Goal: Register for event/course

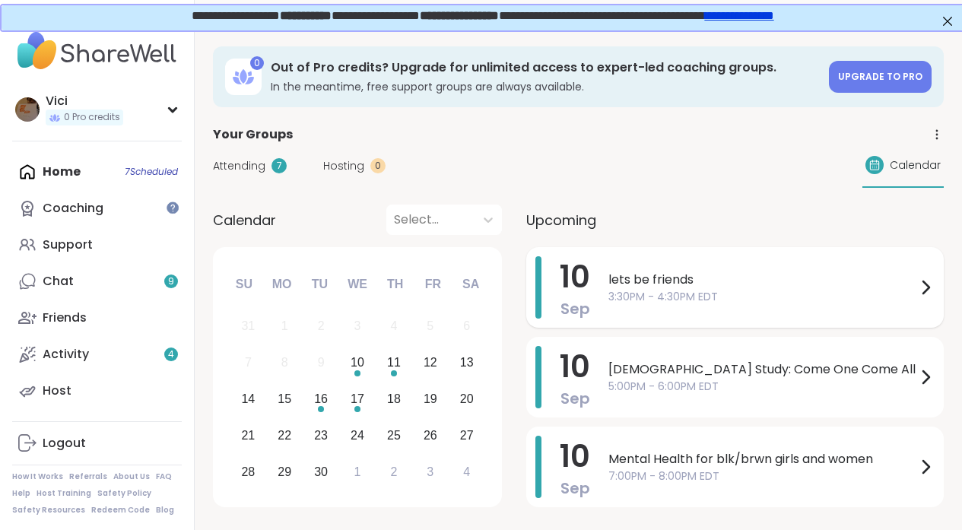
click at [617, 292] on span "3:30PM - 4:30PM EDT" at bounding box center [763, 297] width 308 height 16
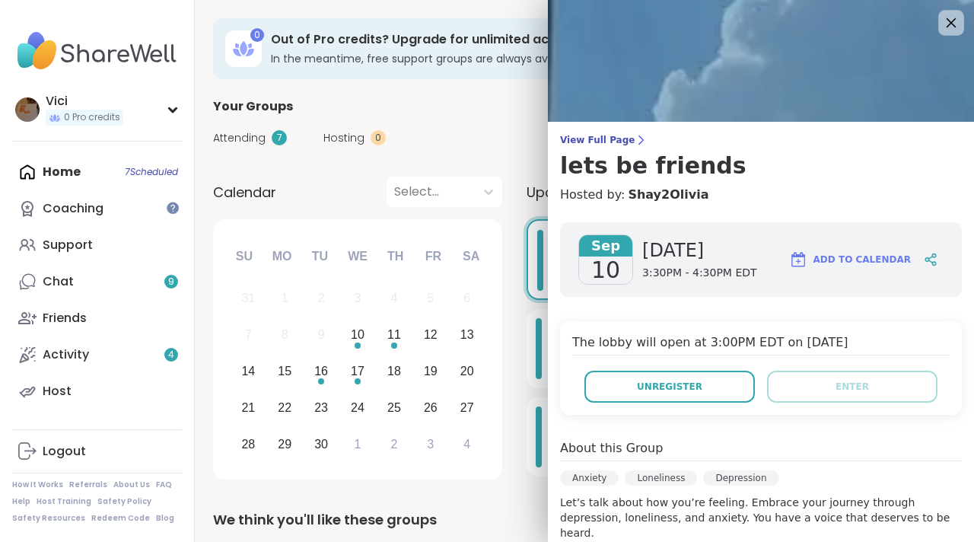
click at [941, 17] on icon at bounding box center [950, 22] width 19 height 19
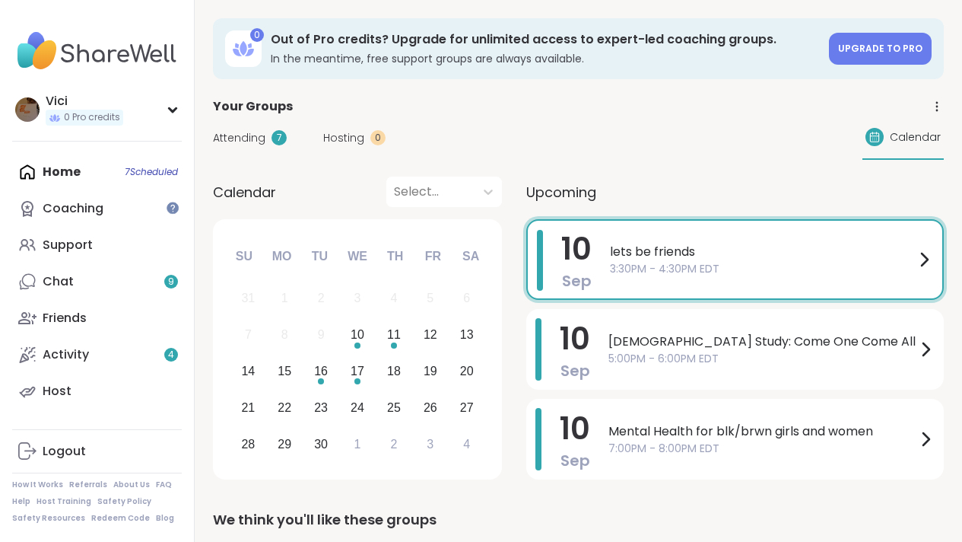
click at [107, 175] on div "Home 7 Scheduled Coaching Support Chat 9 Friends Activity 4 Host" at bounding box center [97, 282] width 170 height 256
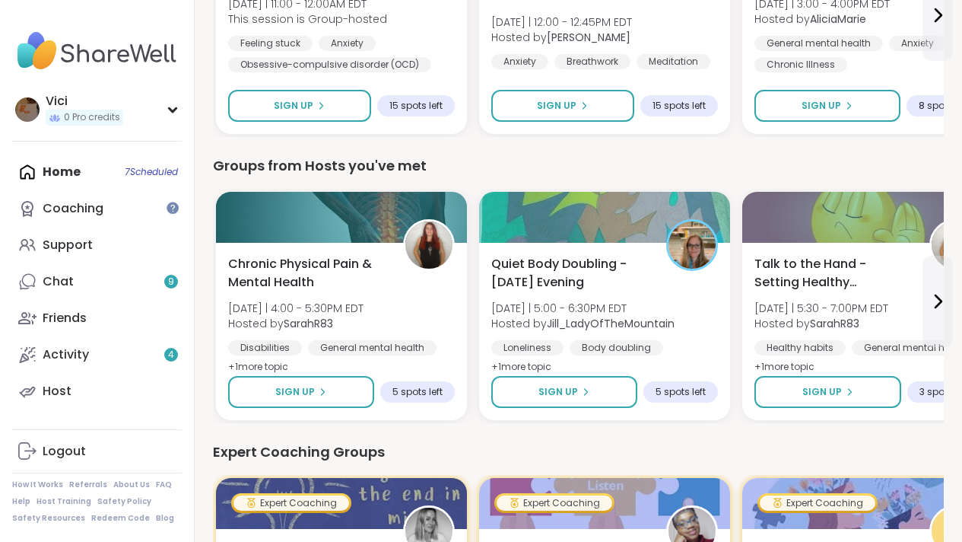
scroll to position [634, 0]
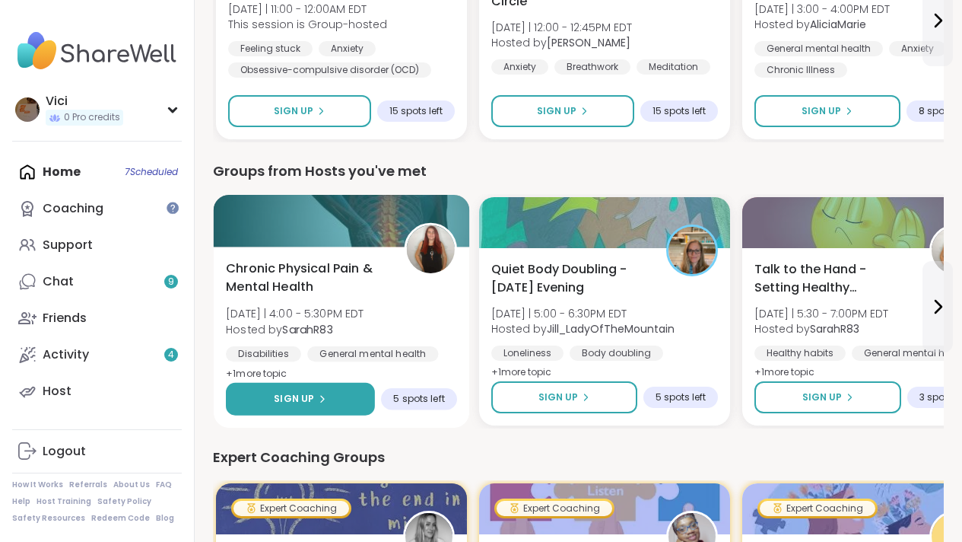
click at [312, 393] on span "Sign Up" at bounding box center [294, 399] width 40 height 14
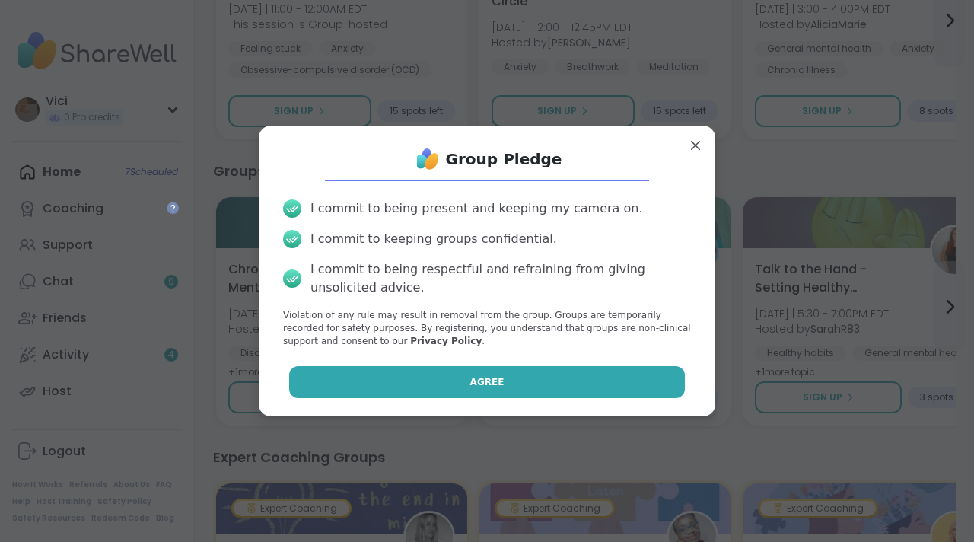
click at [333, 385] on button "Agree" at bounding box center [487, 382] width 396 height 32
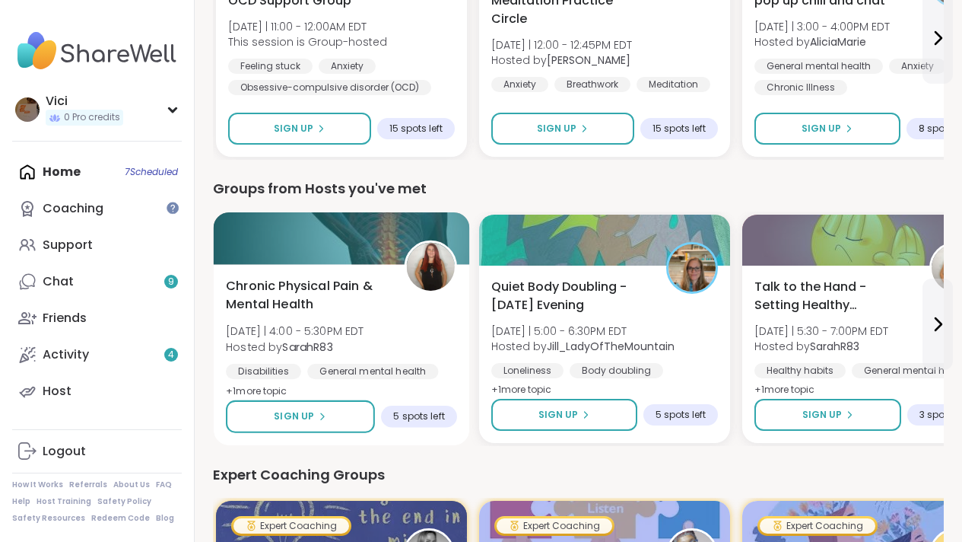
scroll to position [595, 0]
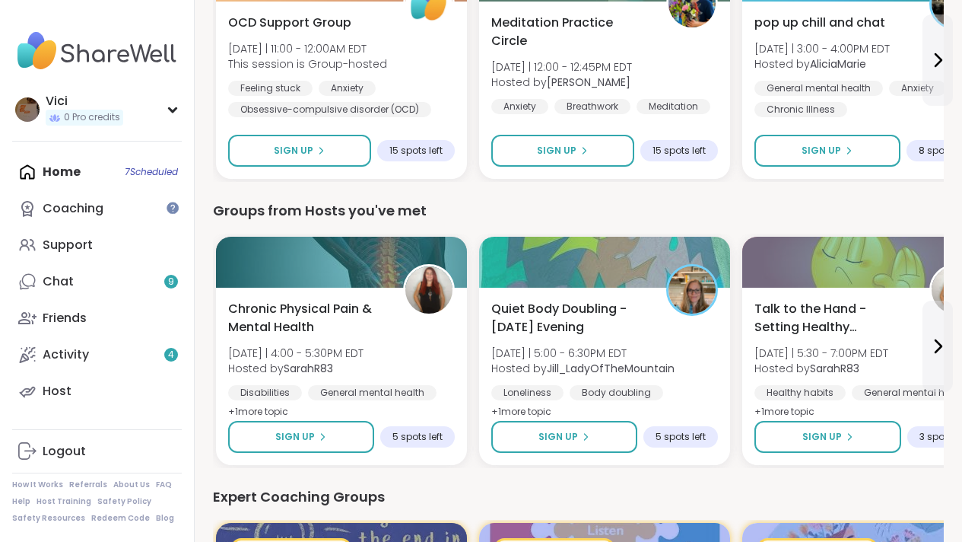
click at [118, 180] on div "Home 7 Scheduled Coaching Support Chat 9 Friends Activity 4 Host" at bounding box center [97, 282] width 170 height 256
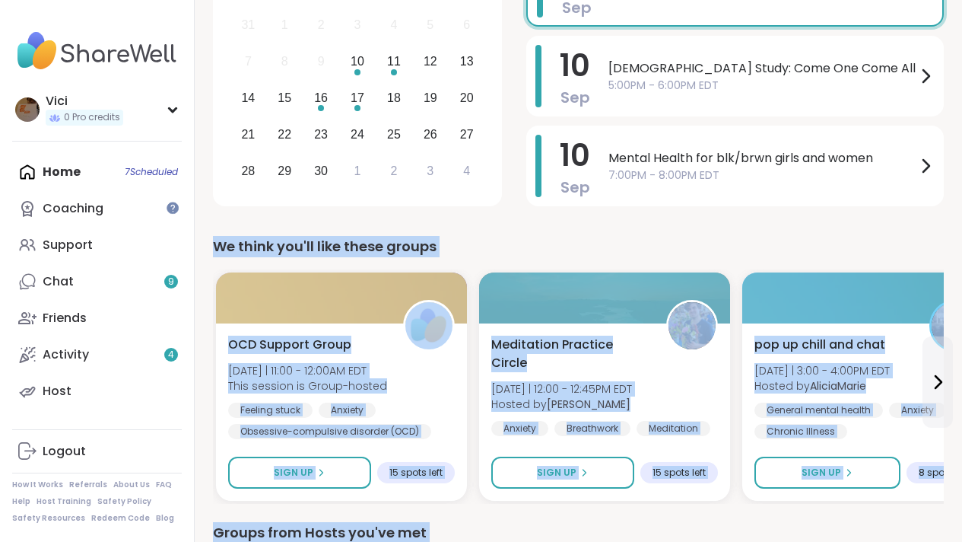
scroll to position [277, 0]
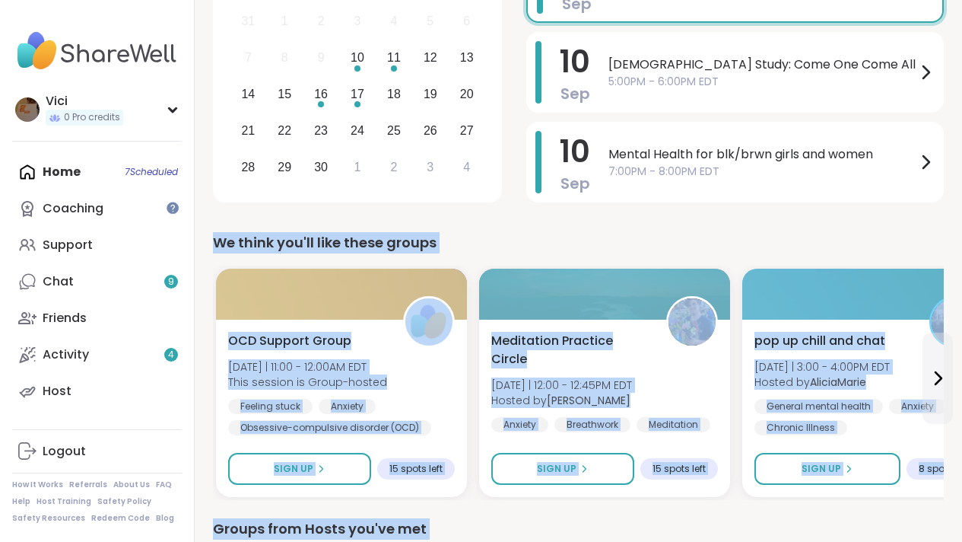
drag, startPoint x: 973, startPoint y: 204, endPoint x: 929, endPoint y: 116, distance: 98.7
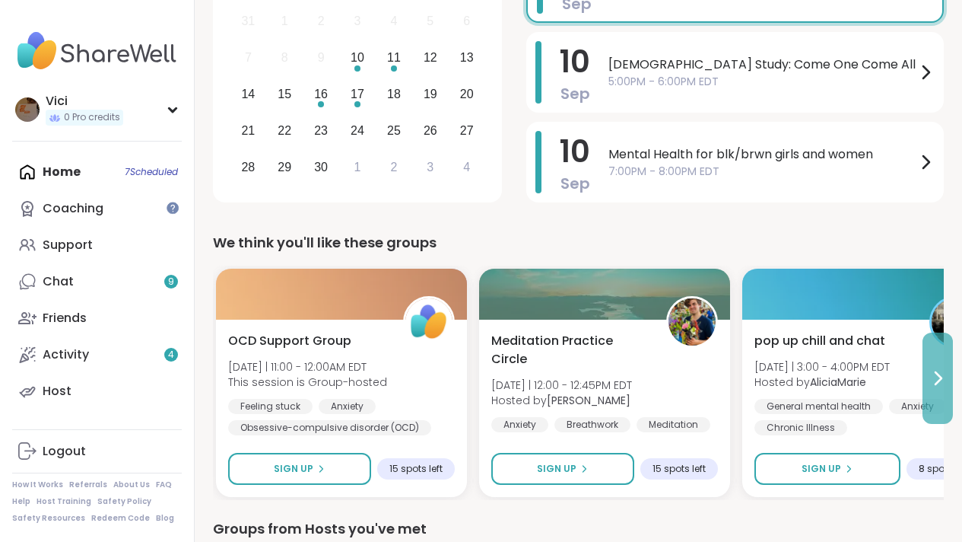
click at [942, 383] on icon at bounding box center [938, 378] width 18 height 18
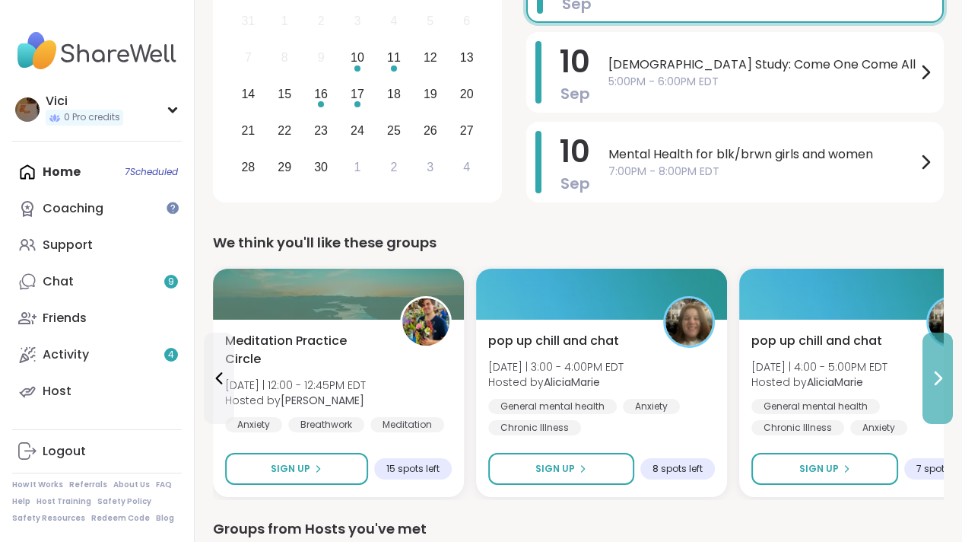
click at [942, 383] on icon at bounding box center [938, 378] width 18 height 18
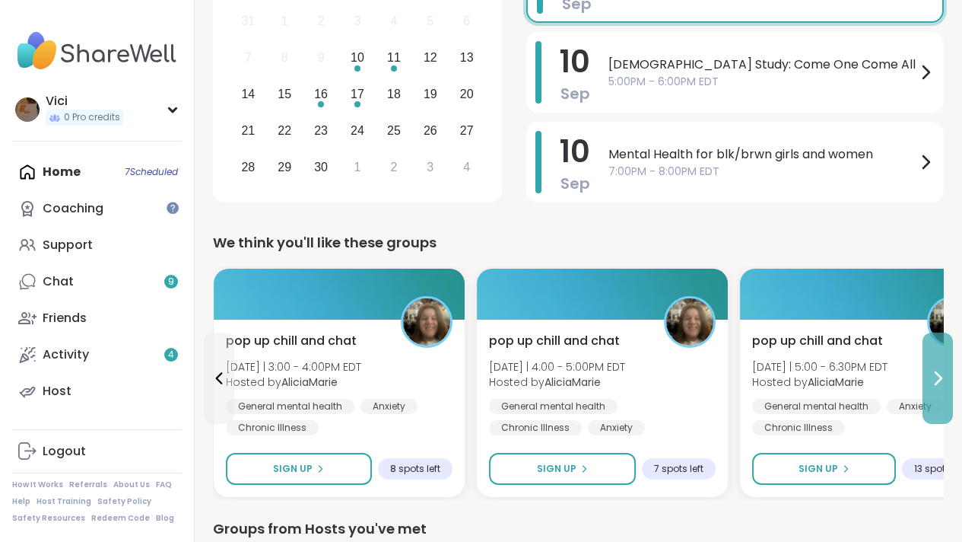
click at [942, 383] on icon at bounding box center [938, 378] width 18 height 18
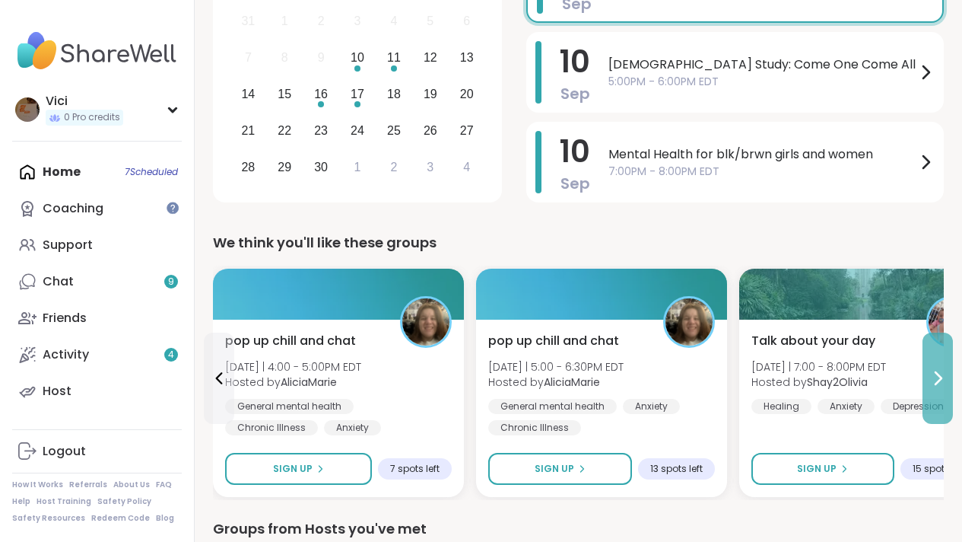
click at [942, 383] on icon at bounding box center [938, 378] width 18 height 18
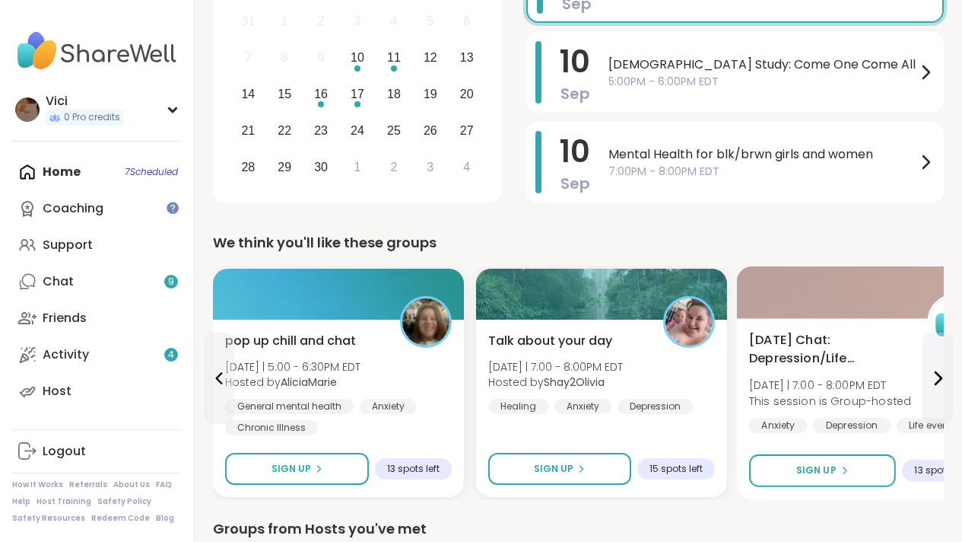
click at [868, 302] on div at bounding box center [865, 292] width 256 height 52
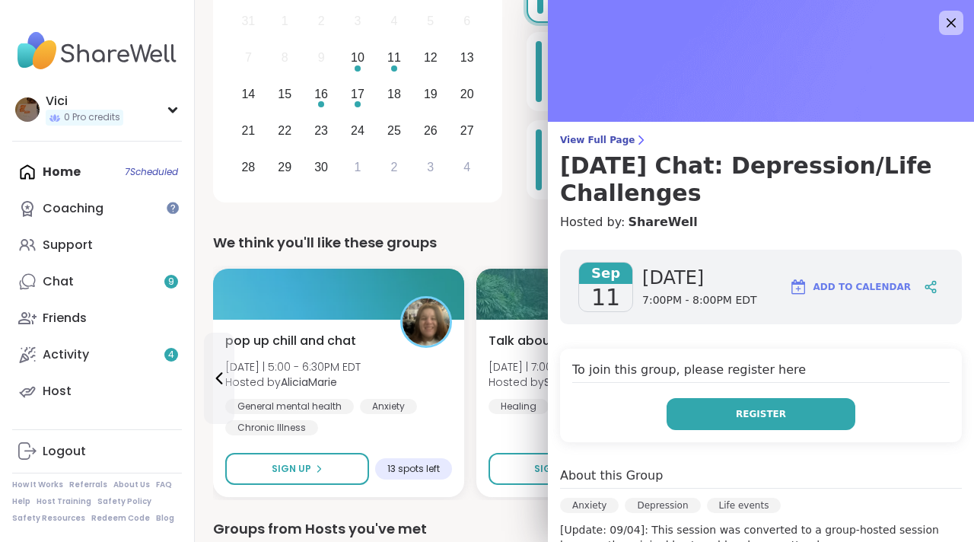
click at [779, 427] on button "Register" at bounding box center [760, 414] width 189 height 32
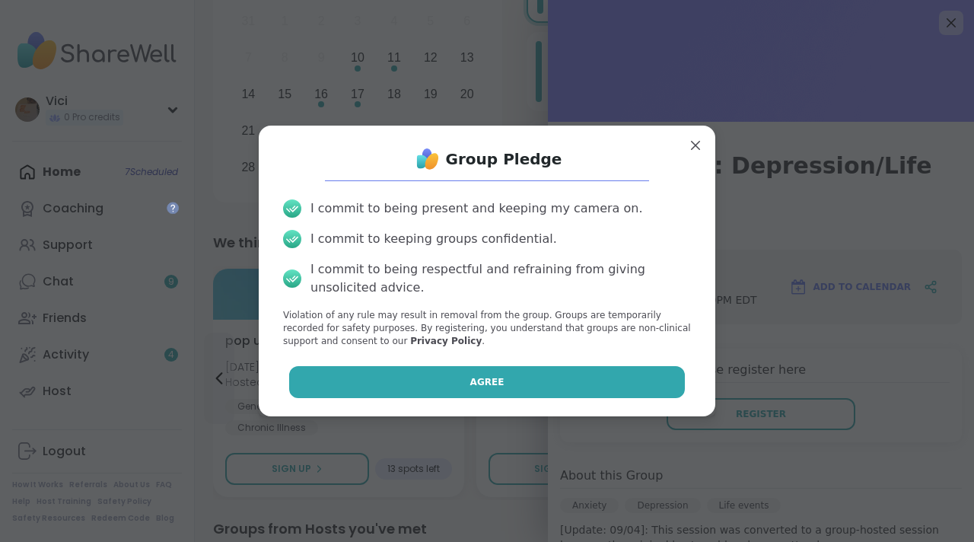
click at [585, 395] on button "Agree" at bounding box center [487, 382] width 396 height 32
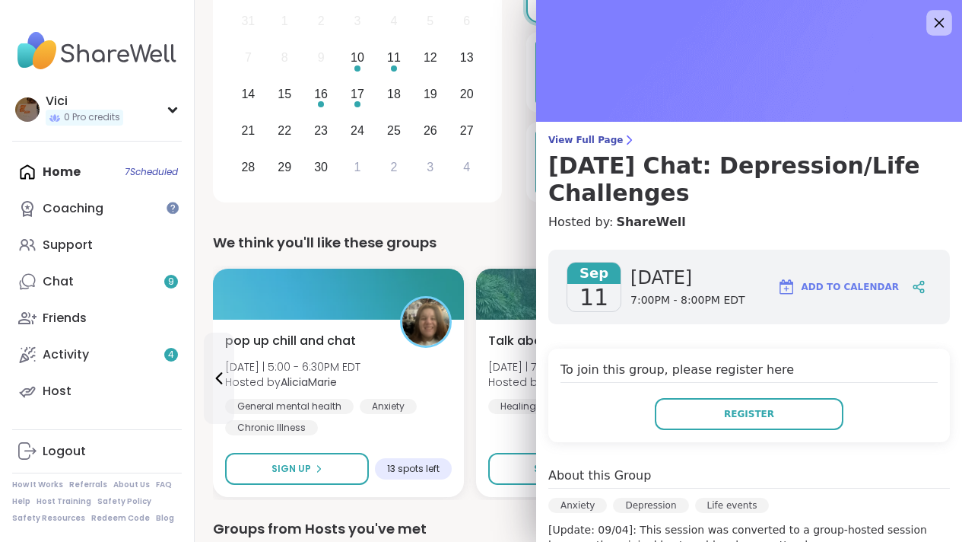
click at [930, 15] on icon at bounding box center [939, 22] width 19 height 19
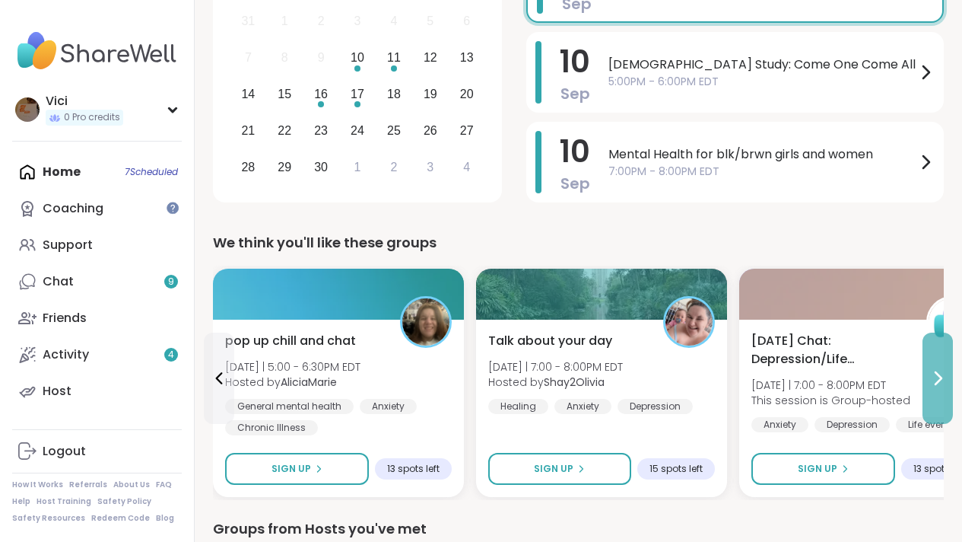
click at [938, 371] on icon at bounding box center [938, 378] width 18 height 18
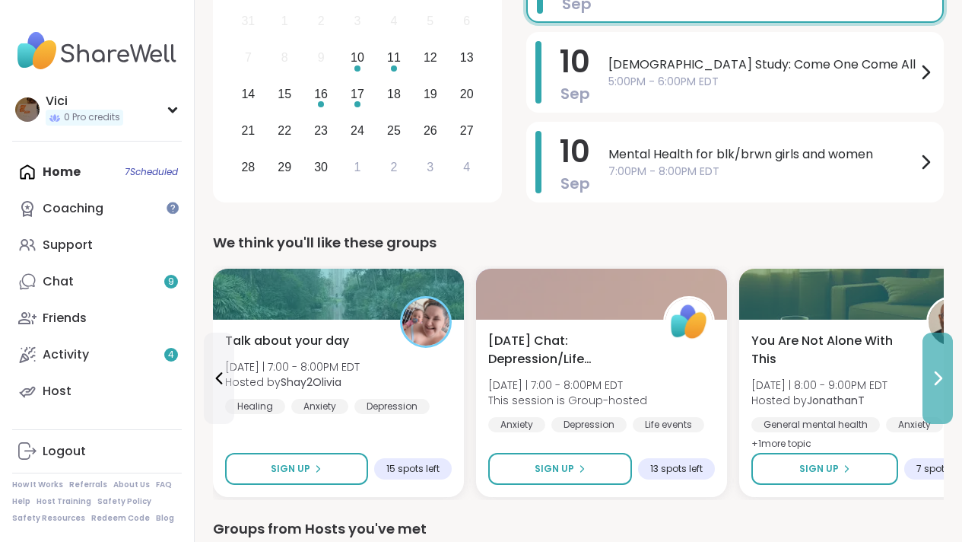
click at [938, 371] on icon at bounding box center [938, 378] width 18 height 18
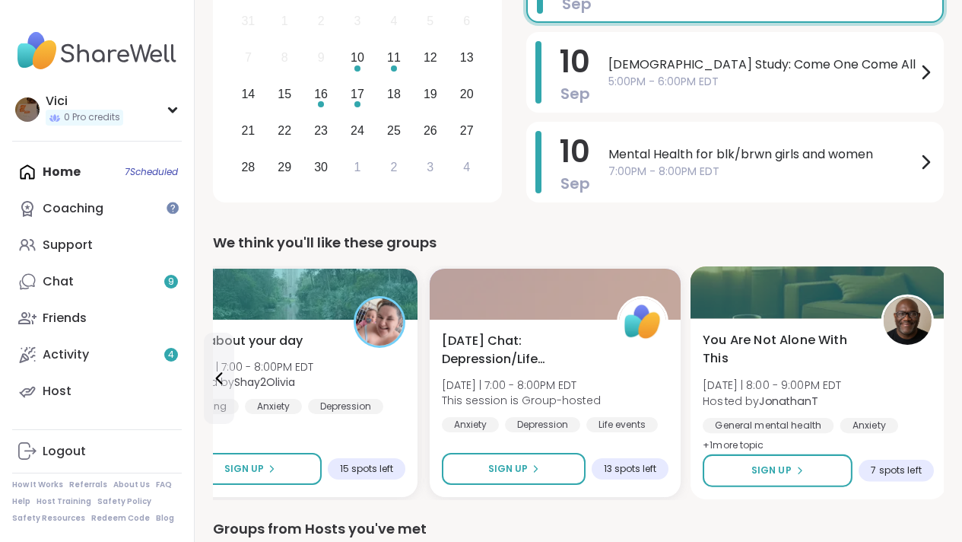
click at [847, 321] on div "You Are Not Alone With [DATE][DATE] | 8:00 - 9:00PM EDT Hosted by JonathanT Gen…" at bounding box center [819, 408] width 256 height 181
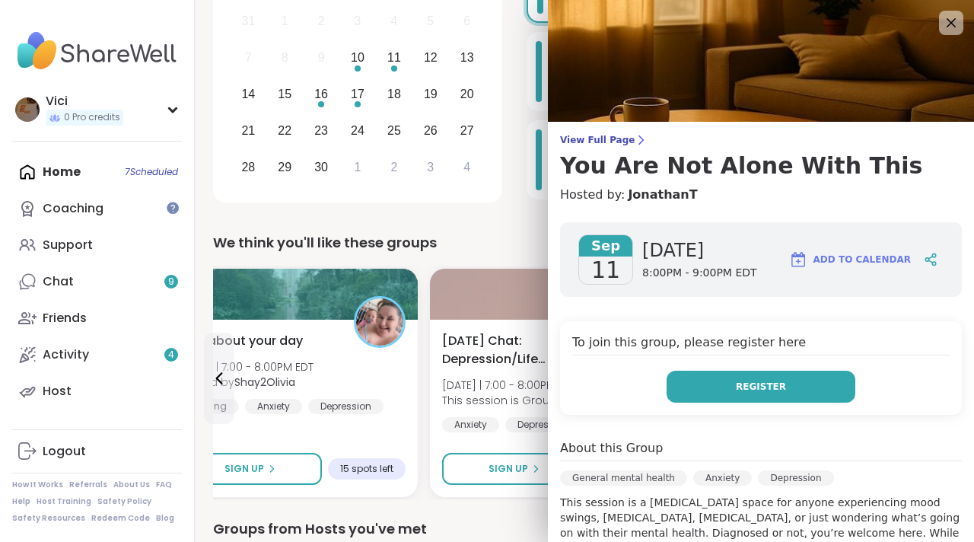
click at [758, 383] on span "Register" at bounding box center [761, 387] width 50 height 14
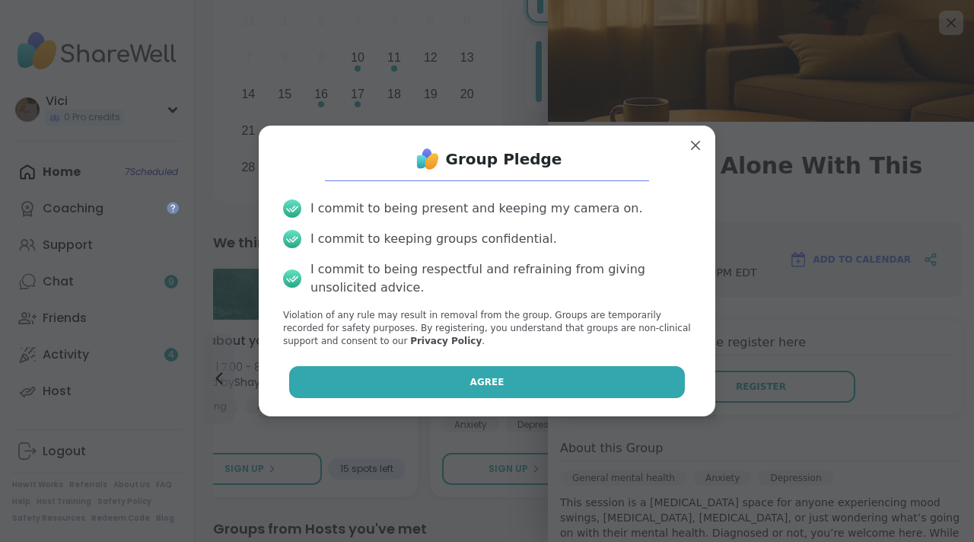
click at [541, 375] on button "Agree" at bounding box center [487, 382] width 396 height 32
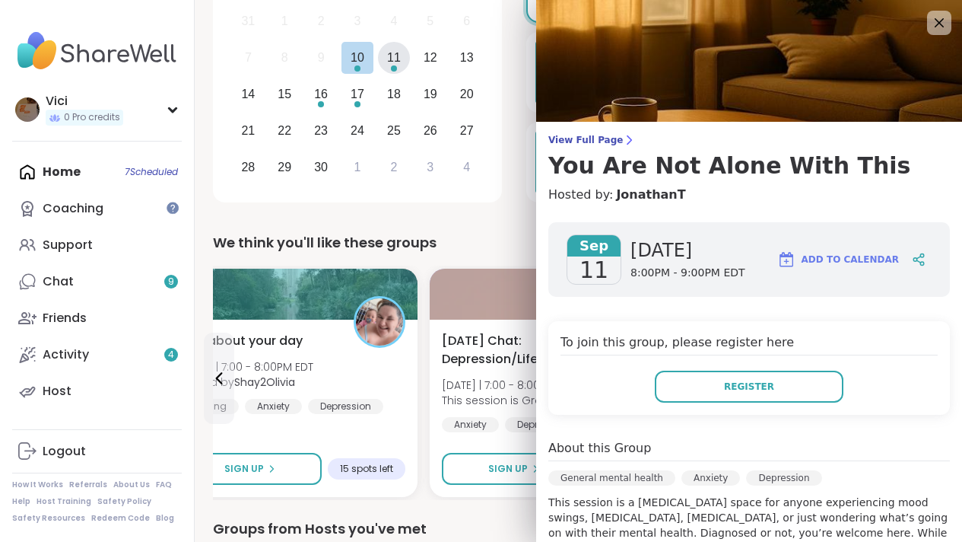
click at [393, 68] on div "Choose Thursday, September 11th, 2025" at bounding box center [394, 68] width 6 height 6
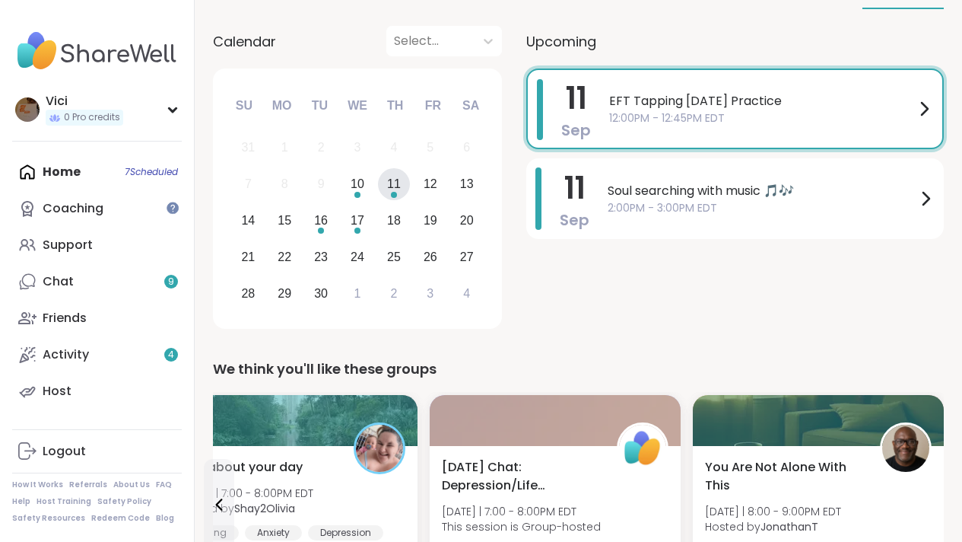
scroll to position [149, 0]
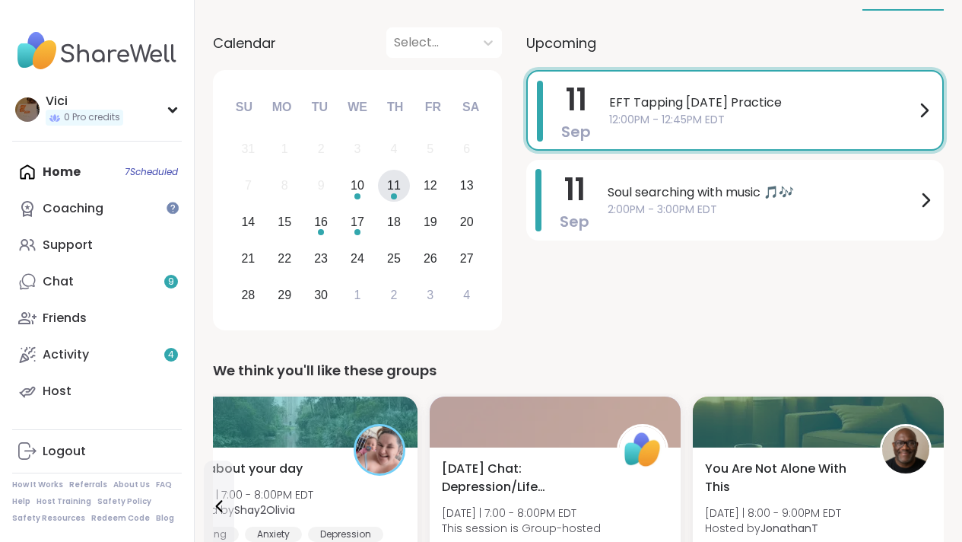
drag, startPoint x: 973, startPoint y: 142, endPoint x: 965, endPoint y: 90, distance: 53.1
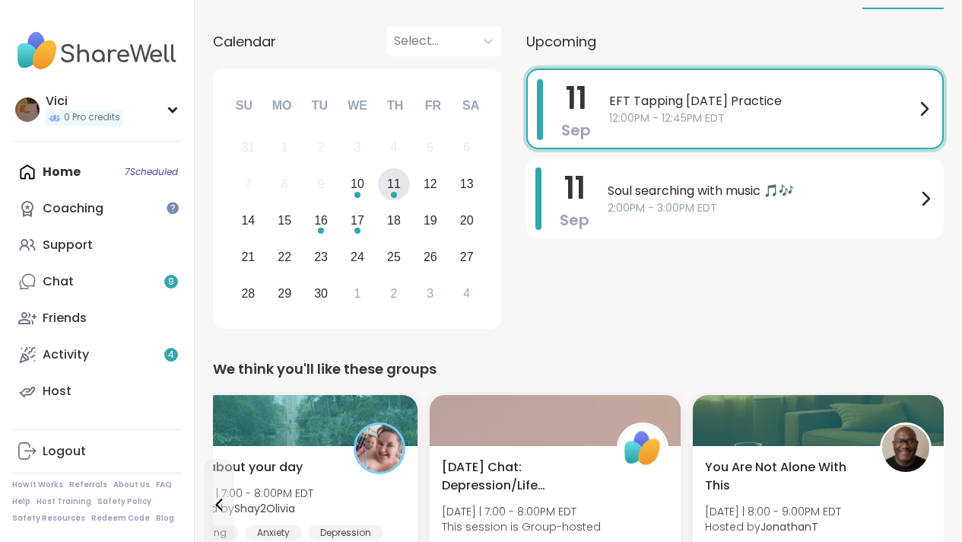
click at [369, 197] on div "7 8 9 10 11 12 13" at bounding box center [357, 184] width 255 height 37
click at [358, 192] on div "Choose Wednesday, September 10th, 2025" at bounding box center [357, 195] width 6 height 6
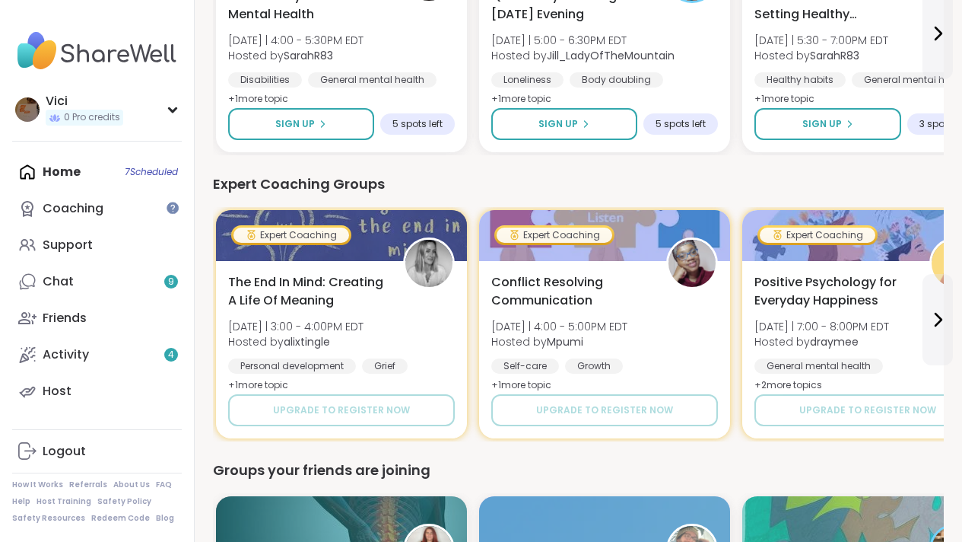
scroll to position [905, 0]
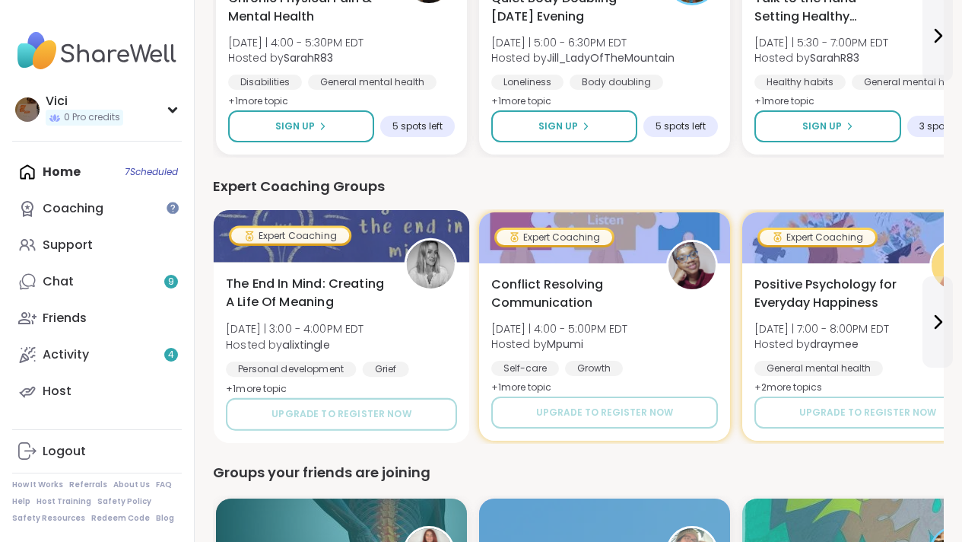
click at [400, 243] on div at bounding box center [342, 236] width 256 height 52
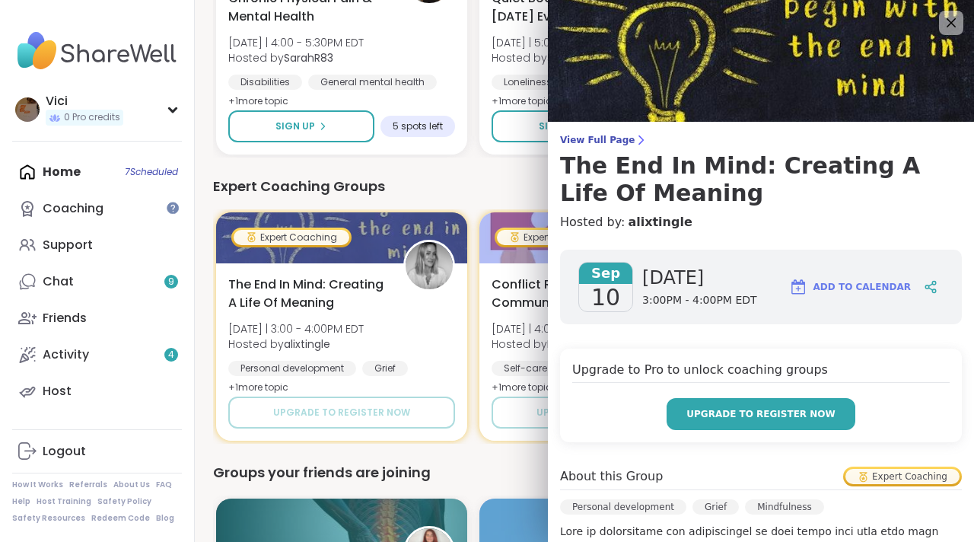
click at [686, 411] on span "Upgrade to register now" at bounding box center [760, 414] width 149 height 14
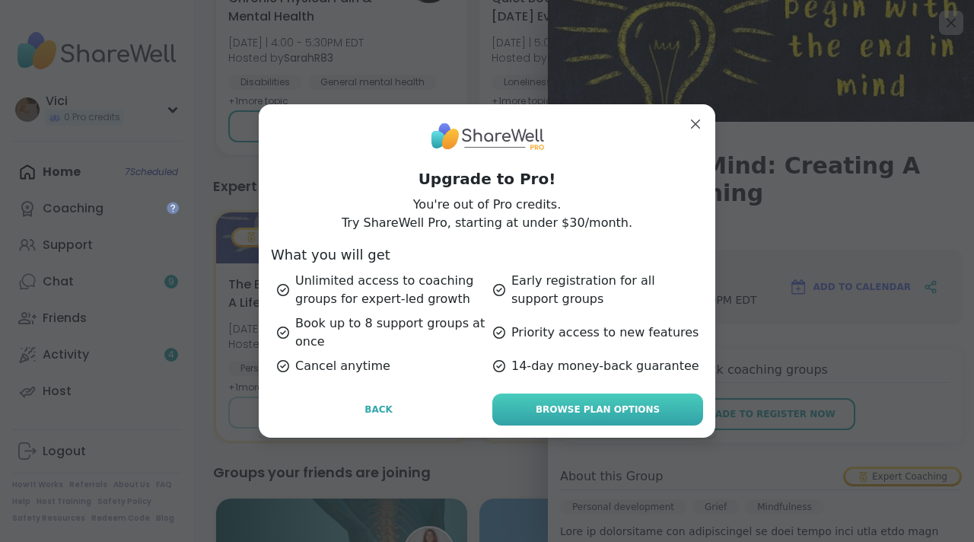
click at [618, 412] on span "Browse Plan Options" at bounding box center [598, 409] width 124 height 14
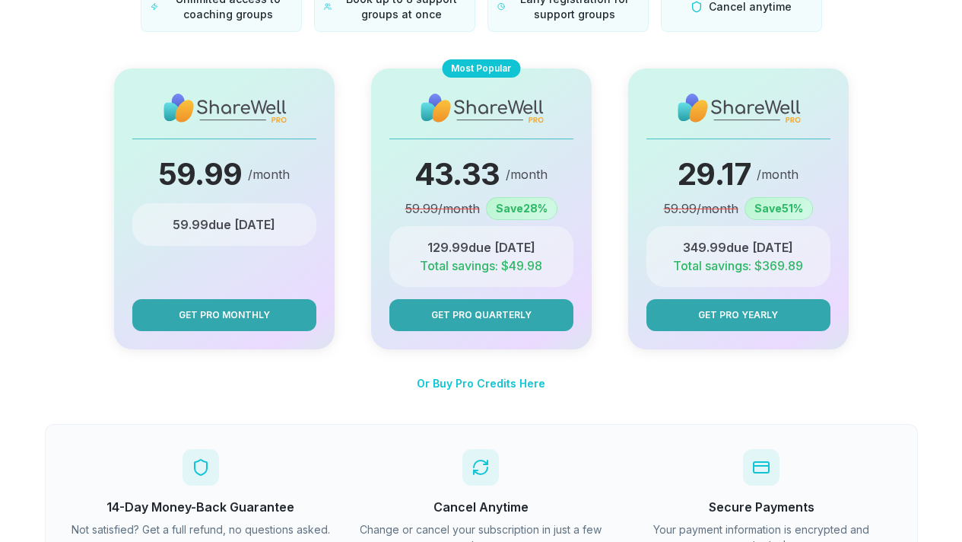
scroll to position [199, 0]
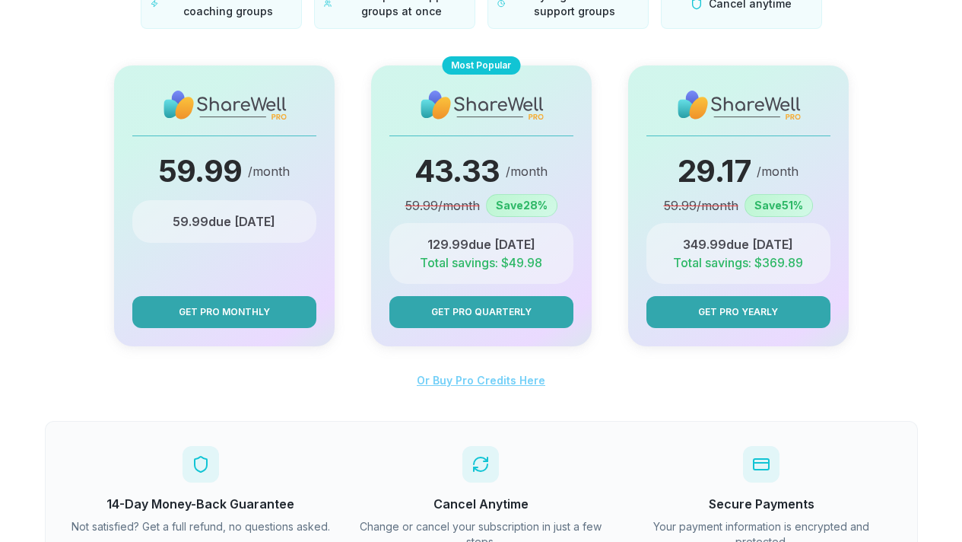
click at [526, 376] on span "Or Buy Pro Credits Here" at bounding box center [481, 379] width 129 height 13
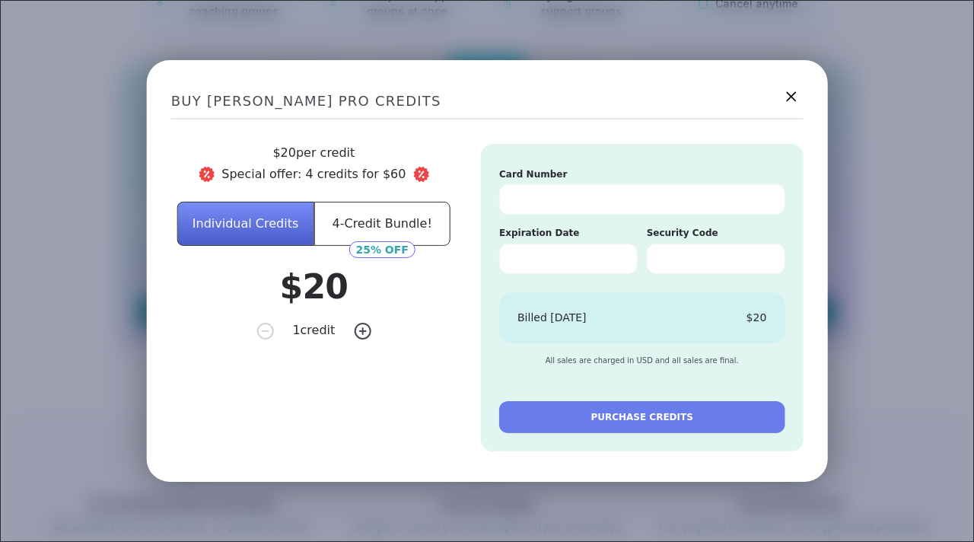
click at [781, 88] on icon at bounding box center [790, 96] width 19 height 19
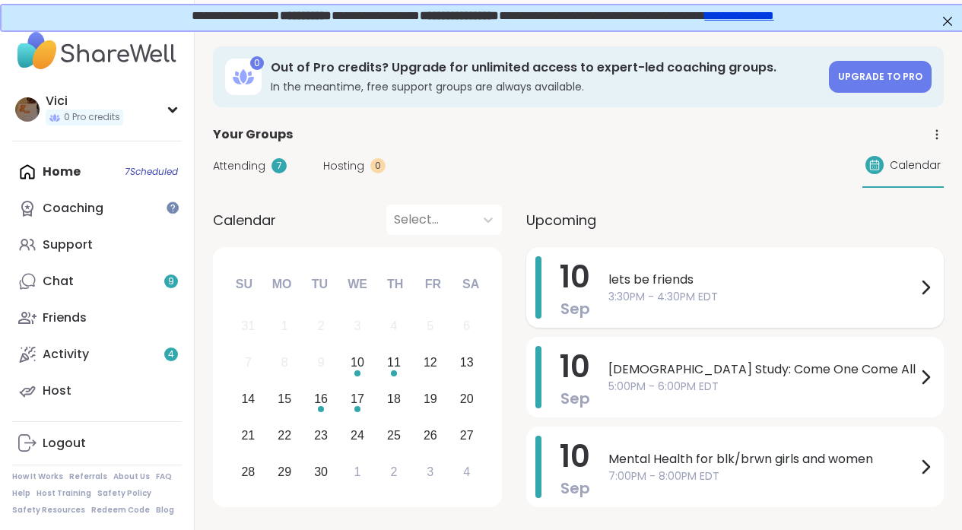
click at [681, 262] on div "lets be friends 3:30PM - 4:30PM EDT" at bounding box center [772, 287] width 326 height 62
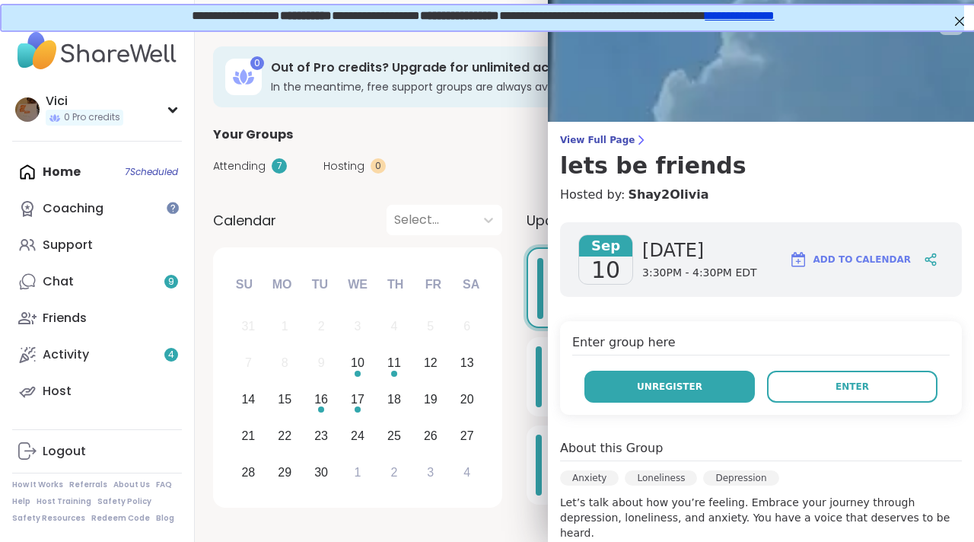
click at [706, 383] on button "Unregister" at bounding box center [669, 386] width 170 height 32
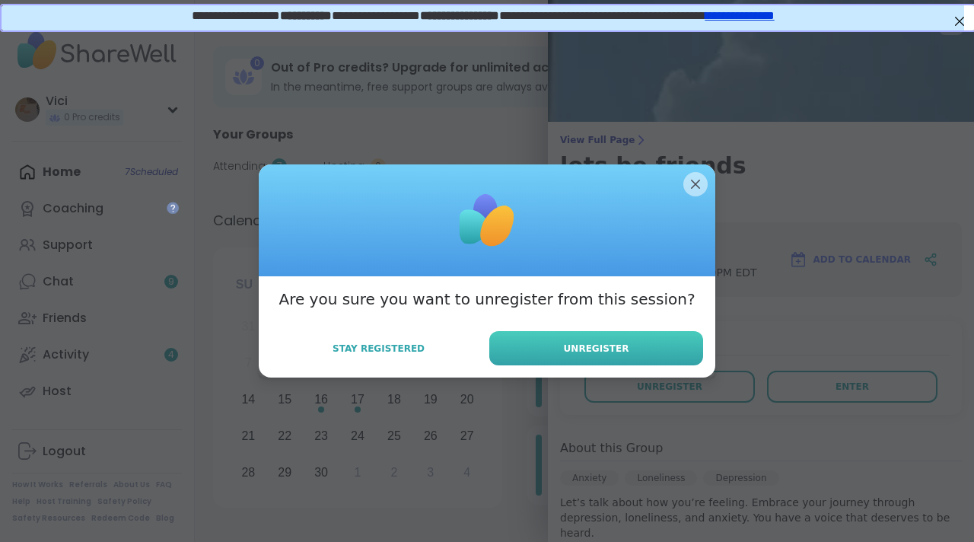
click at [655, 337] on button "Unregister" at bounding box center [596, 348] width 214 height 34
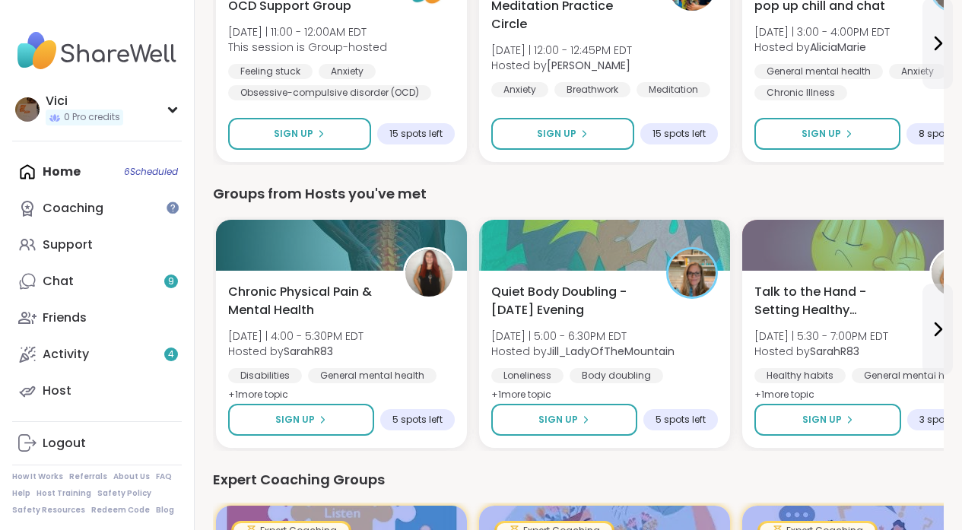
scroll to position [636, 0]
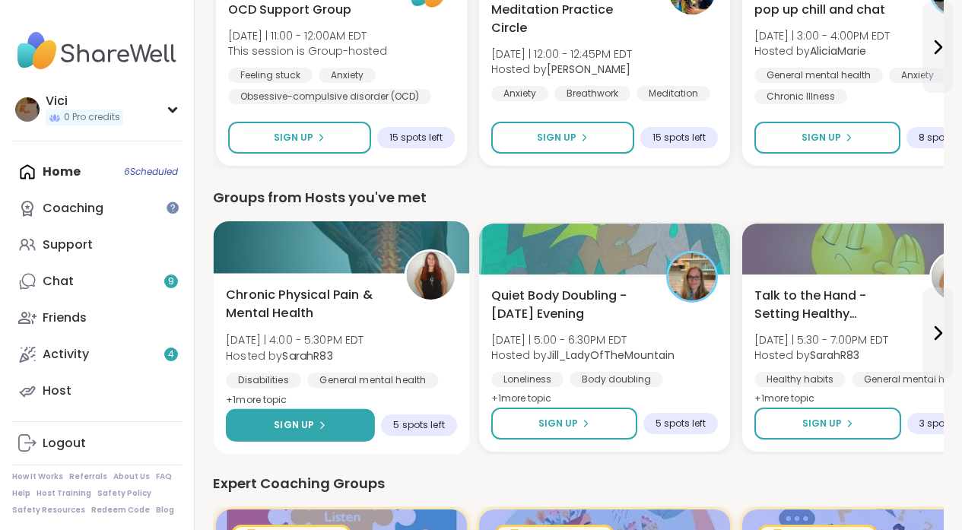
click at [330, 421] on button "Sign Up" at bounding box center [300, 425] width 149 height 33
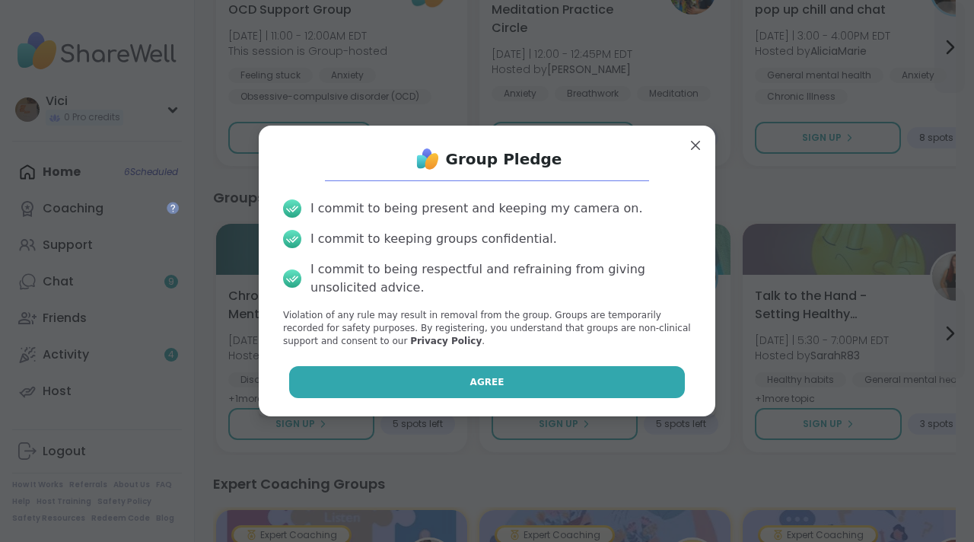
click at [392, 389] on button "Agree" at bounding box center [487, 382] width 396 height 32
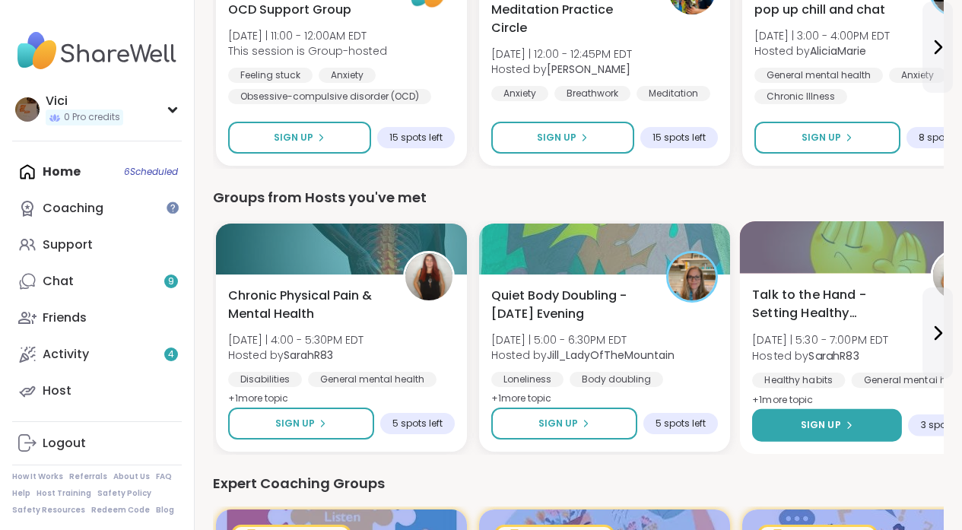
click at [796, 409] on button "Sign Up" at bounding box center [827, 425] width 150 height 33
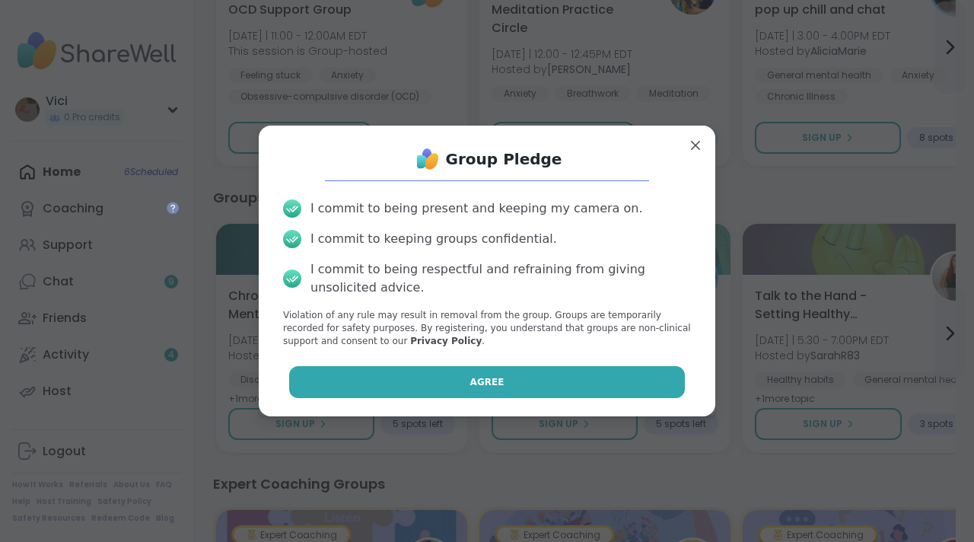
click at [586, 370] on button "Agree" at bounding box center [487, 382] width 396 height 32
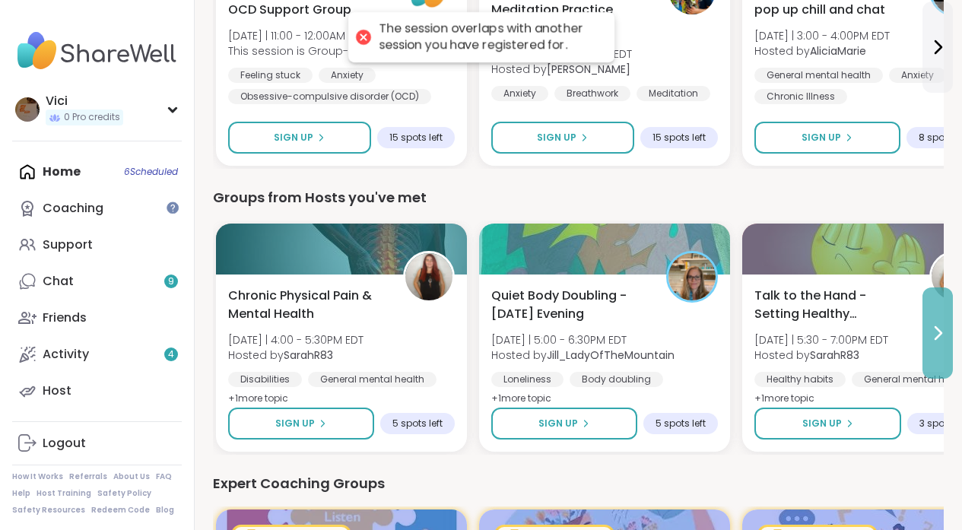
click at [927, 363] on button at bounding box center [938, 333] width 30 height 91
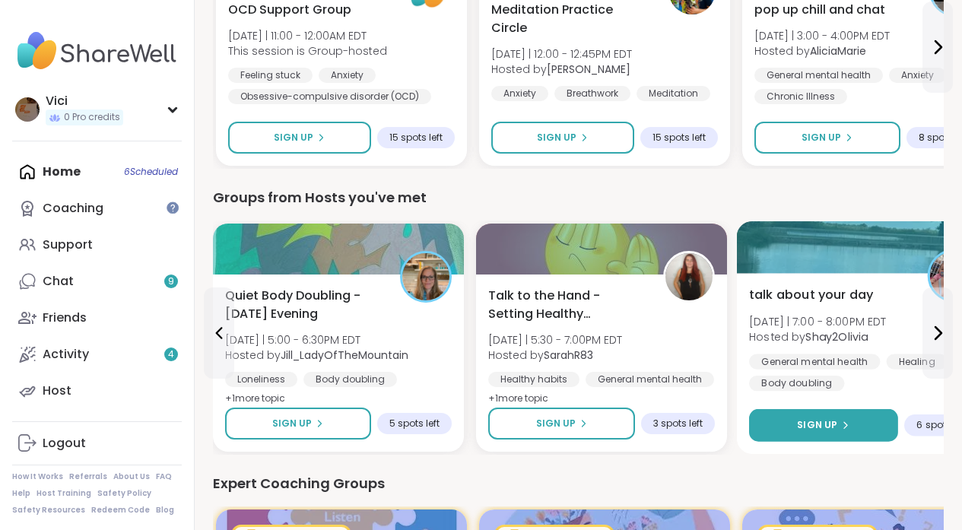
click at [872, 420] on button "Sign Up" at bounding box center [823, 425] width 149 height 33
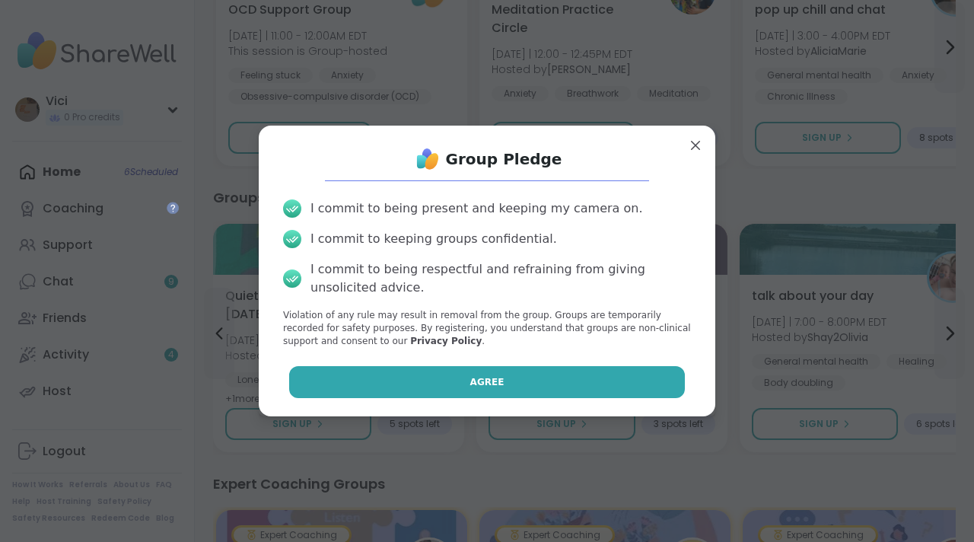
click at [601, 384] on button "Agree" at bounding box center [487, 382] width 396 height 32
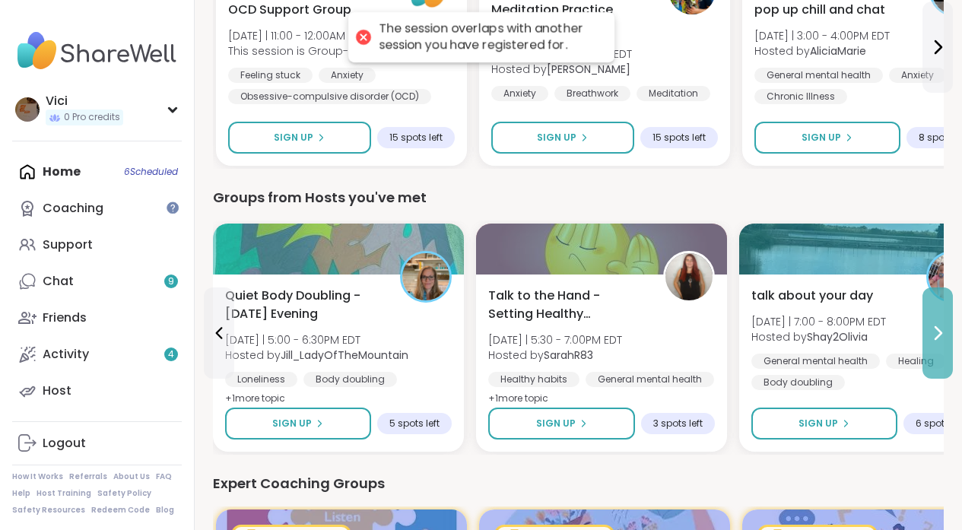
click at [932, 336] on icon at bounding box center [938, 333] width 18 height 18
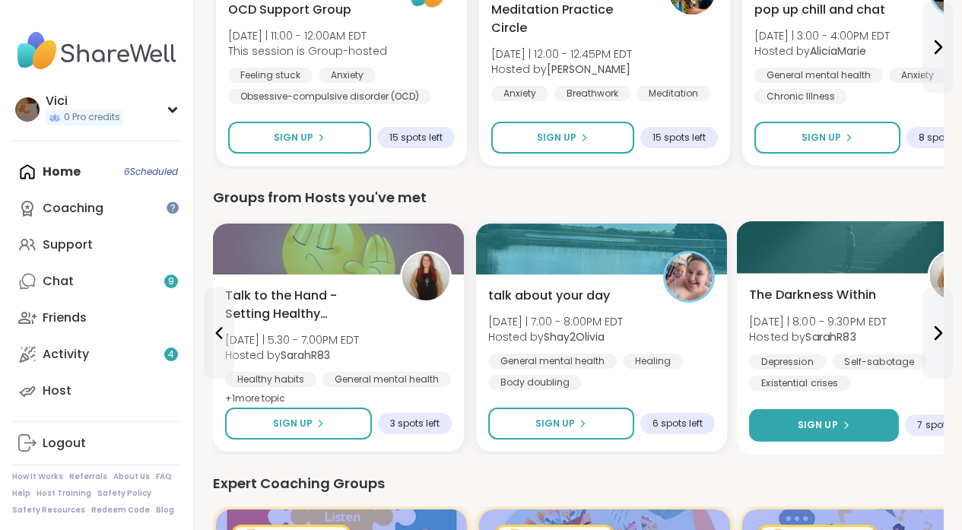
click at [838, 409] on button "Sign Up" at bounding box center [824, 425] width 150 height 33
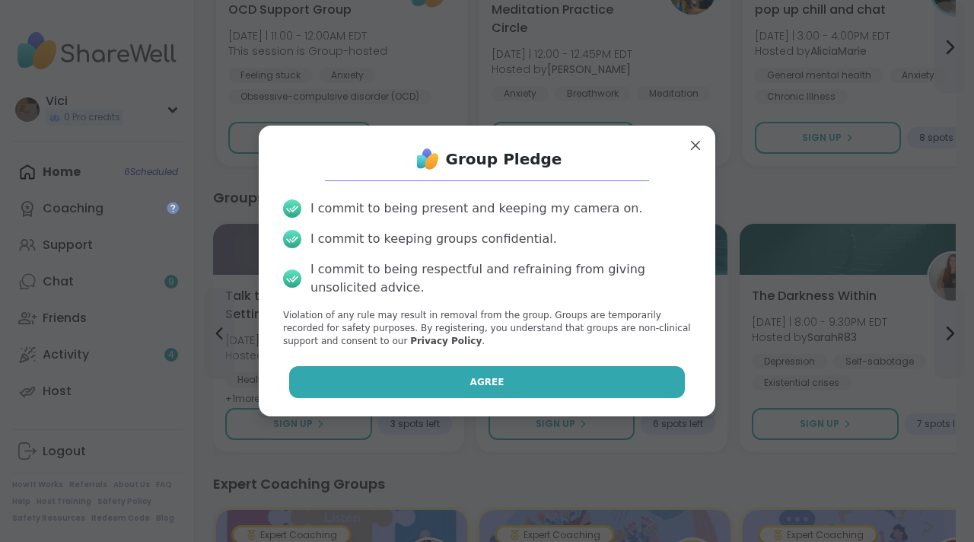
click at [637, 373] on button "Agree" at bounding box center [487, 382] width 396 height 32
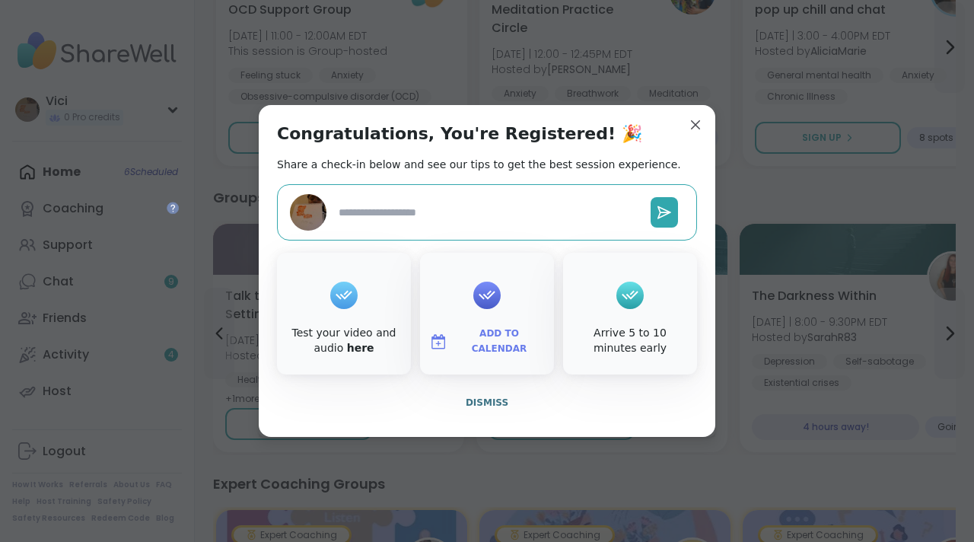
type textarea "*"
click at [502, 401] on button "Dismiss" at bounding box center [487, 402] width 420 height 32
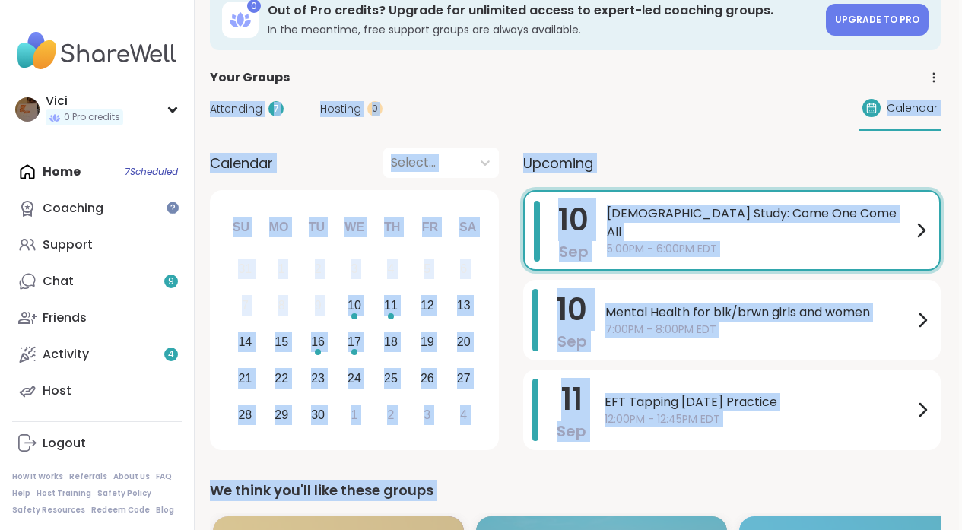
scroll to position [59, 3]
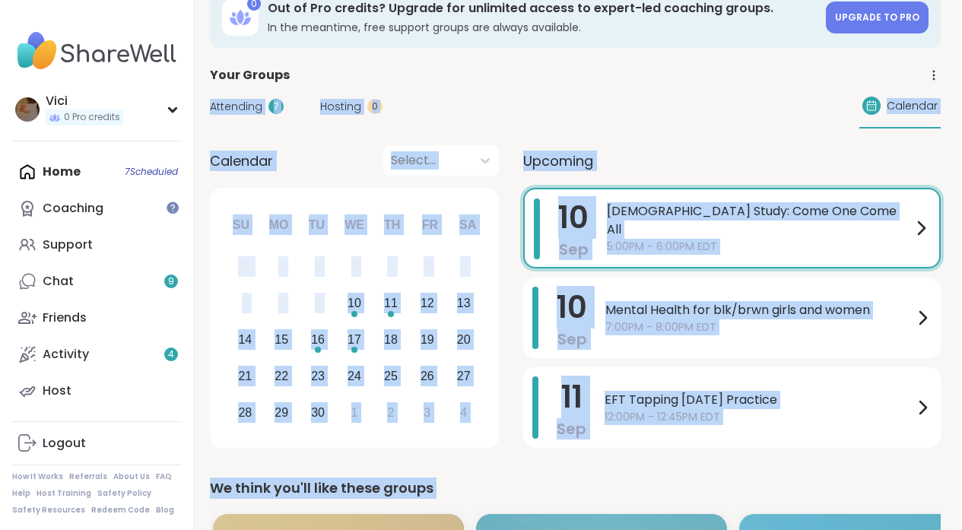
drag, startPoint x: 973, startPoint y: 227, endPoint x: 968, endPoint y: 67, distance: 159.8
click at [733, 179] on div "Upcoming [DATE] [DEMOGRAPHIC_DATA] Study: Come One Come All 5:00PM - 6:00PM EDT…" at bounding box center [732, 299] width 418 height 308
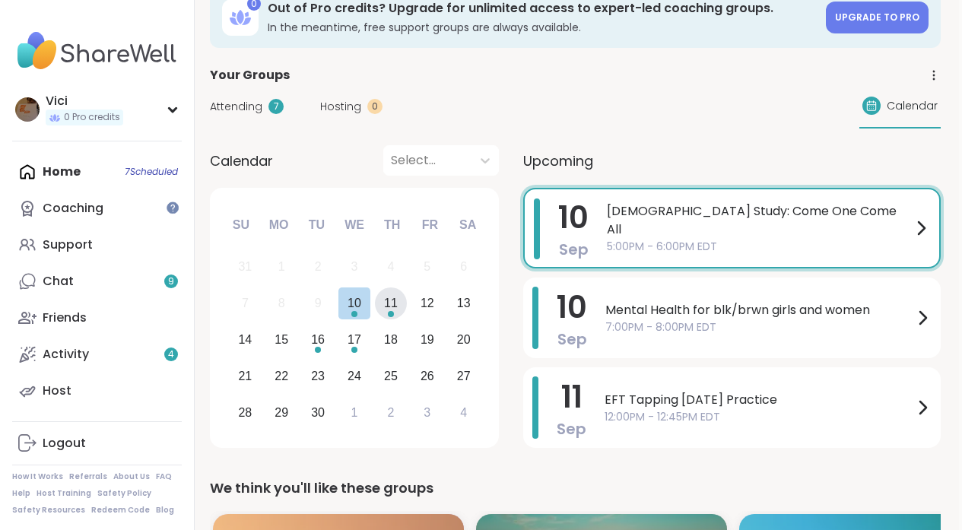
click at [398, 305] on div "11" at bounding box center [391, 304] width 33 height 33
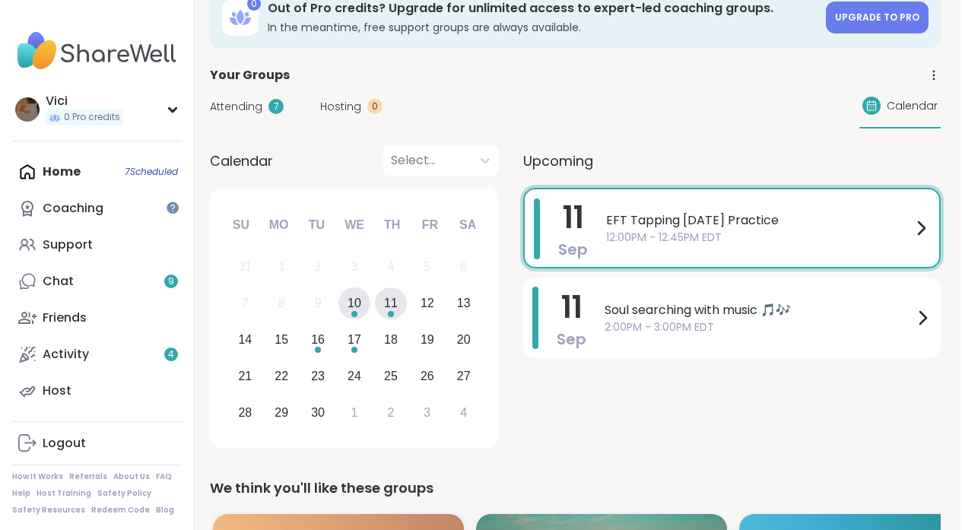
click at [367, 310] on div "10" at bounding box center [354, 304] width 33 height 33
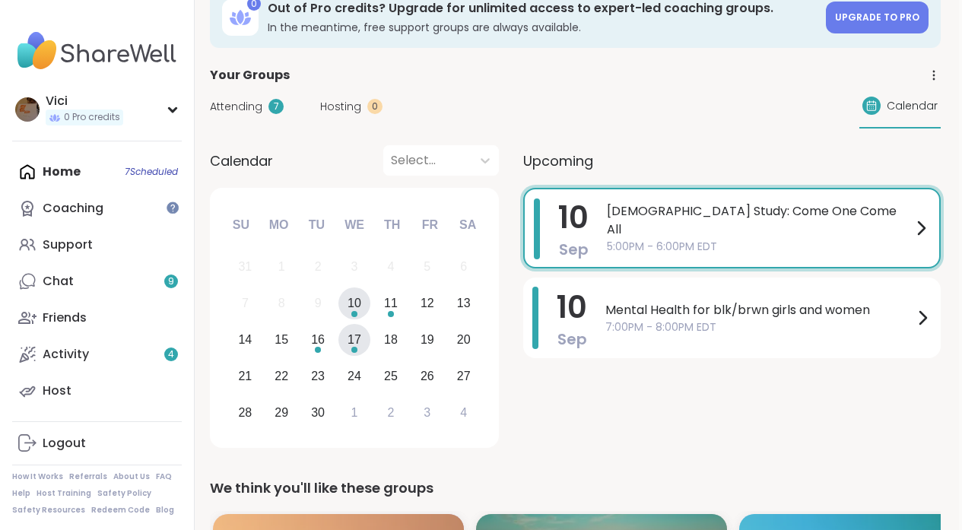
click at [343, 349] on div "17" at bounding box center [354, 340] width 33 height 33
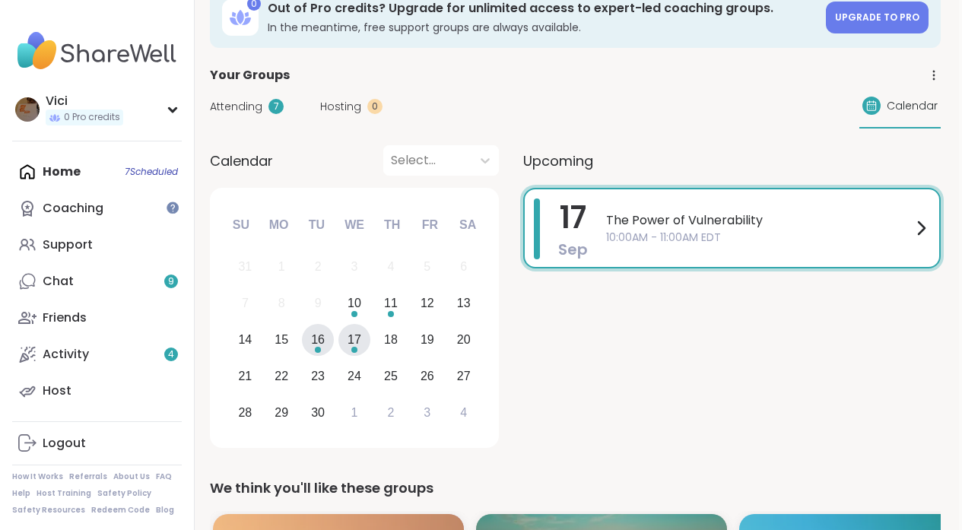
click at [318, 341] on div "16" at bounding box center [318, 339] width 14 height 21
click at [364, 308] on div "10" at bounding box center [354, 304] width 33 height 33
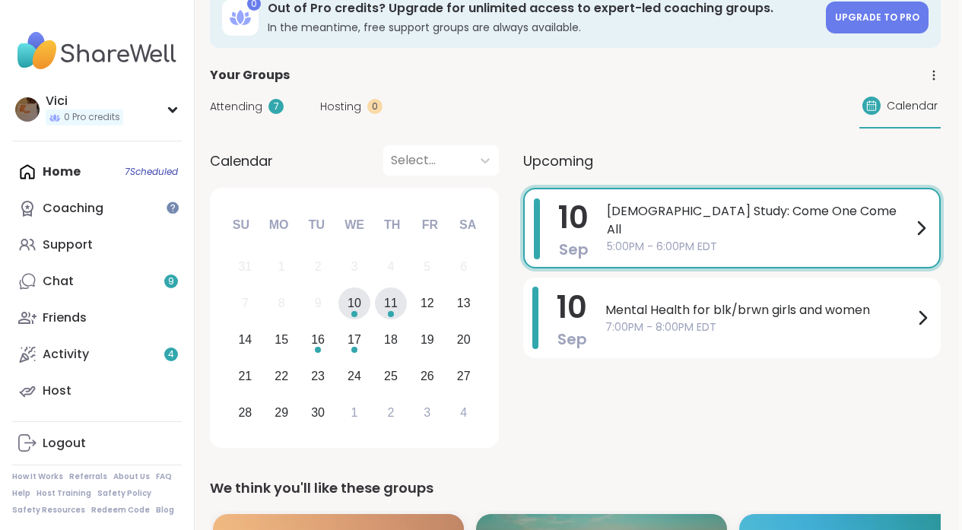
click at [396, 307] on div "11" at bounding box center [391, 303] width 14 height 21
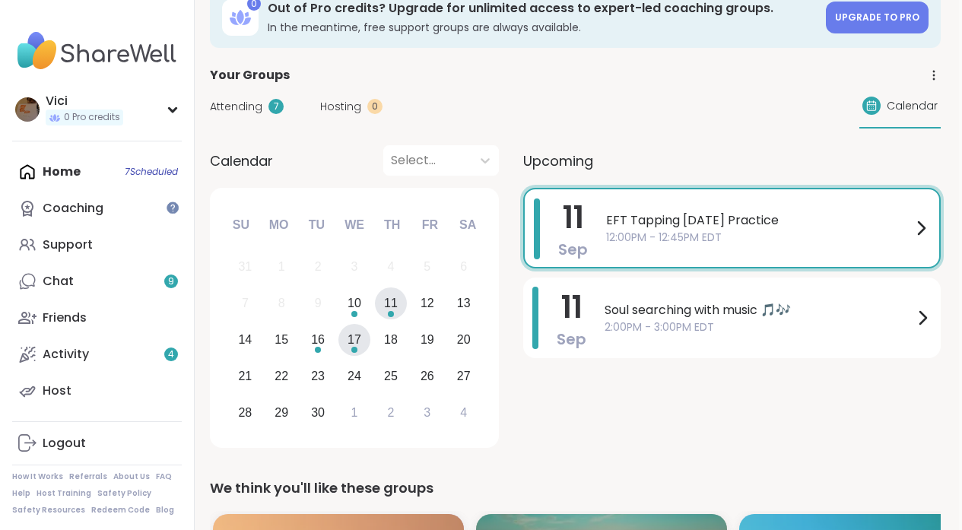
click at [362, 343] on div "17" at bounding box center [354, 340] width 33 height 33
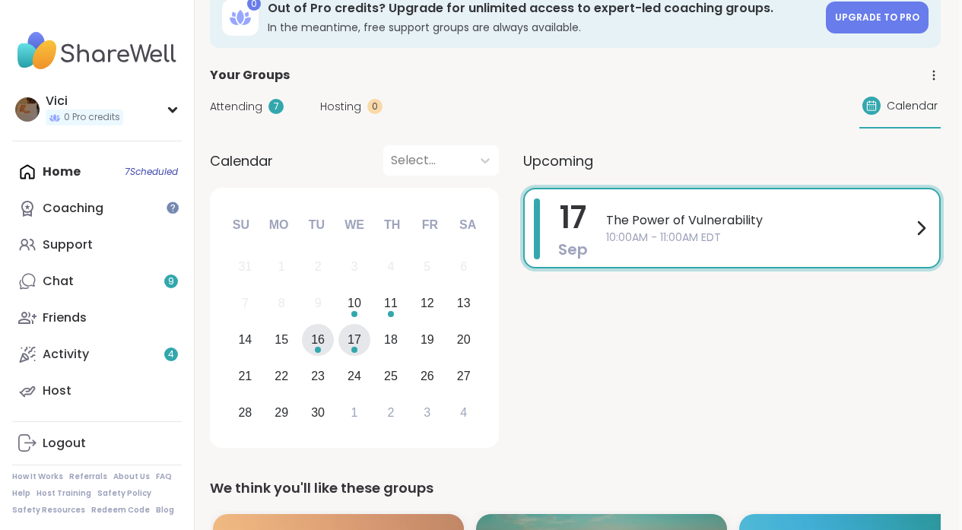
click at [323, 349] on div "16" at bounding box center [318, 339] width 14 height 21
click at [359, 308] on div "10" at bounding box center [355, 303] width 14 height 21
